Goal: Task Accomplishment & Management: Complete application form

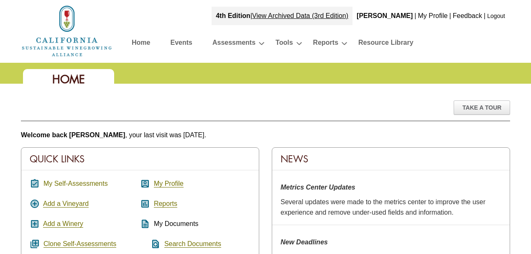
click at [78, 181] on link "My Self-Assessments" at bounding box center [75, 184] width 64 height 8
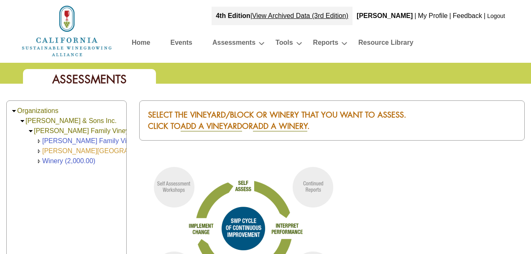
click at [74, 148] on link "Nelson Ranch (168.00)" at bounding box center [117, 150] width 151 height 7
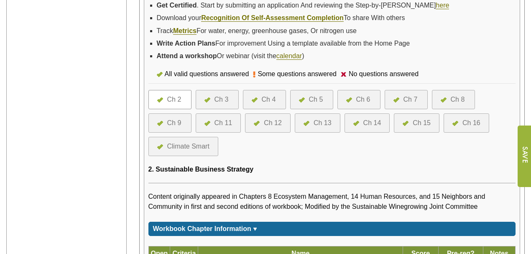
scroll to position [279, 0]
click at [354, 96] on div at bounding box center [351, 100] width 10 height 10
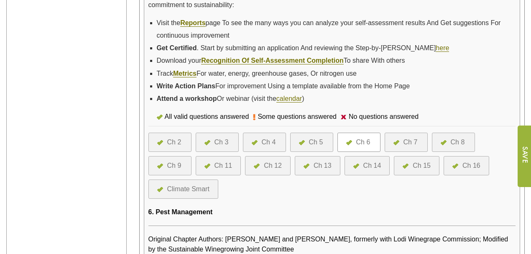
scroll to position [251, 0]
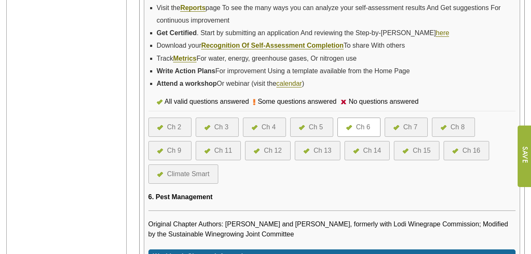
click at [168, 123] on div "Ch 2" at bounding box center [174, 127] width 14 height 10
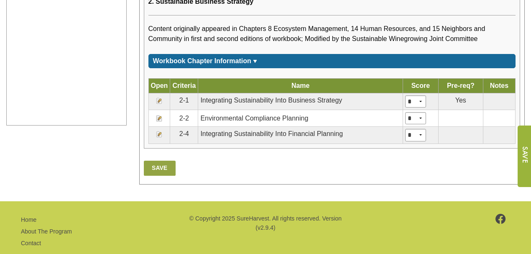
scroll to position [458, 0]
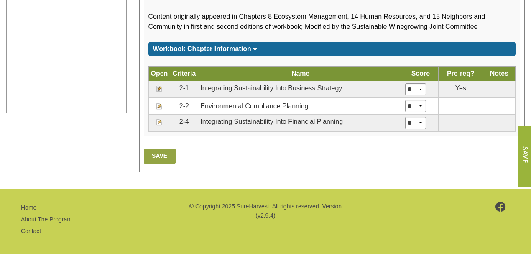
click at [159, 104] on img at bounding box center [159, 106] width 7 height 7
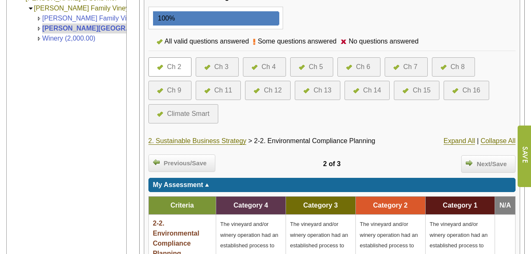
scroll to position [139, 0]
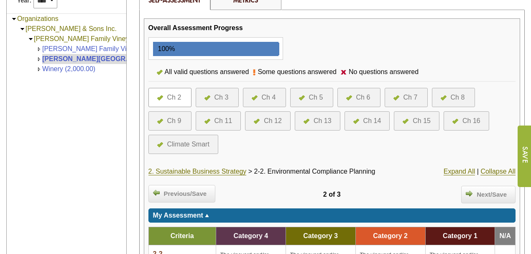
click at [212, 95] on div at bounding box center [209, 97] width 10 height 10
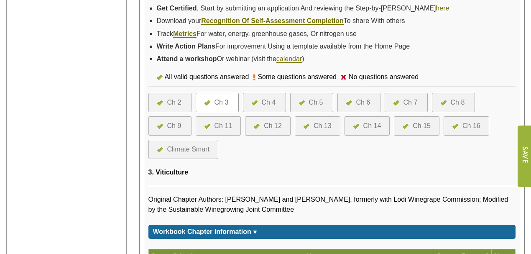
scroll to position [279, 0]
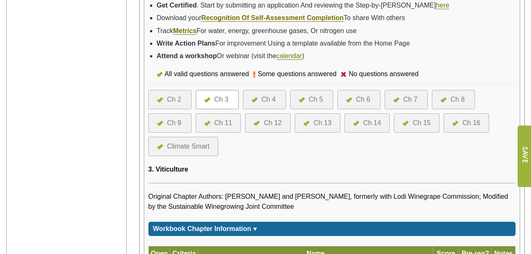
click at [266, 96] on div "Ch 4" at bounding box center [269, 100] width 14 height 10
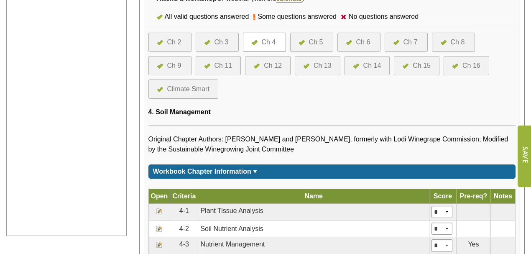
scroll to position [335, 0]
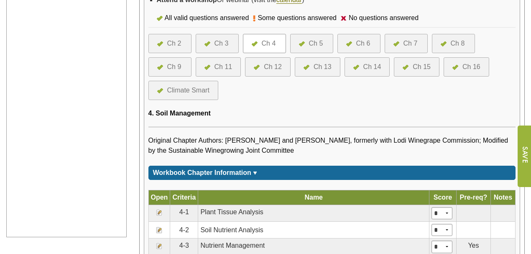
click at [312, 38] on div "Ch 5" at bounding box center [316, 43] width 14 height 10
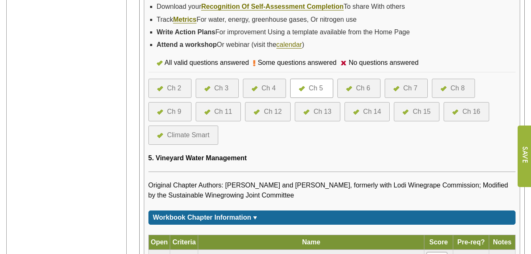
scroll to position [285, 0]
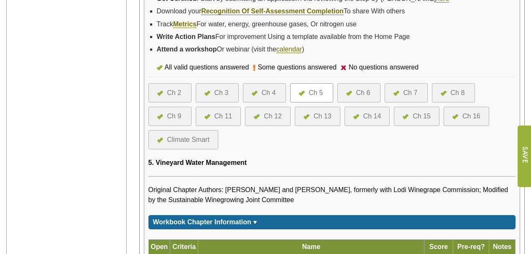
click at [360, 89] on div "Ch 6" at bounding box center [363, 93] width 14 height 10
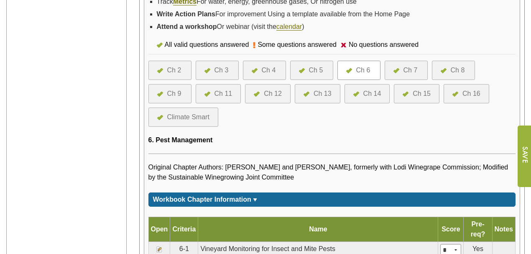
scroll to position [279, 0]
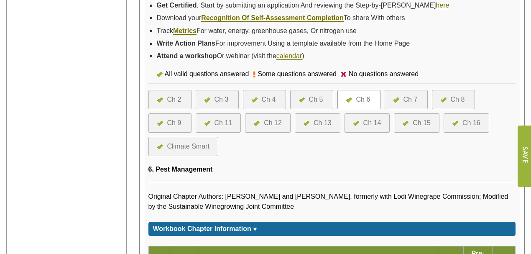
click at [215, 120] on div "Ch 11" at bounding box center [224, 123] width 18 height 10
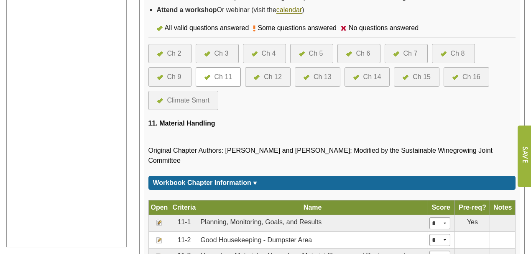
scroll to position [335, 0]
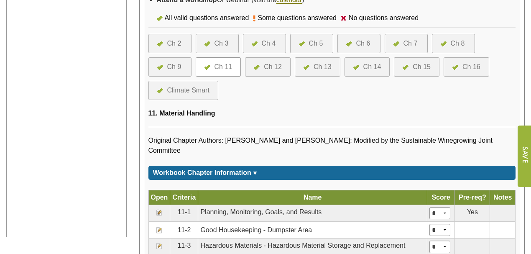
click at [408, 63] on div at bounding box center [408, 67] width 10 height 10
